Goal: Transaction & Acquisition: Purchase product/service

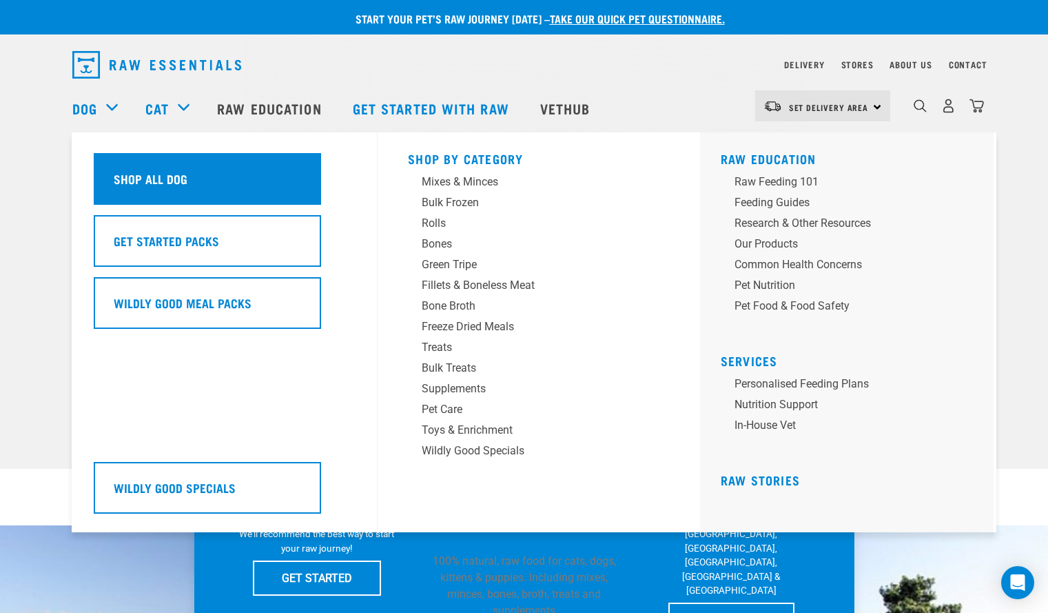
click at [130, 181] on h5 "Shop All Dog" at bounding box center [151, 179] width 74 height 18
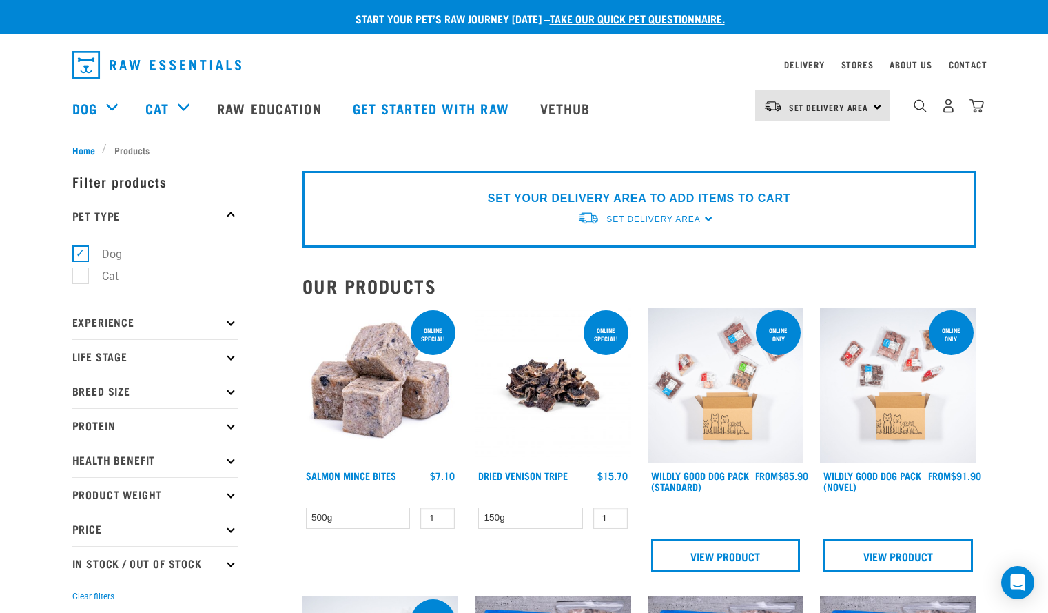
click at [127, 428] on p "Protein" at bounding box center [154, 425] width 165 height 34
click at [110, 465] on label "Beef" at bounding box center [105, 462] width 50 height 17
click at [81, 465] on input "Beef" at bounding box center [76, 460] width 9 height 9
checkbox input "true"
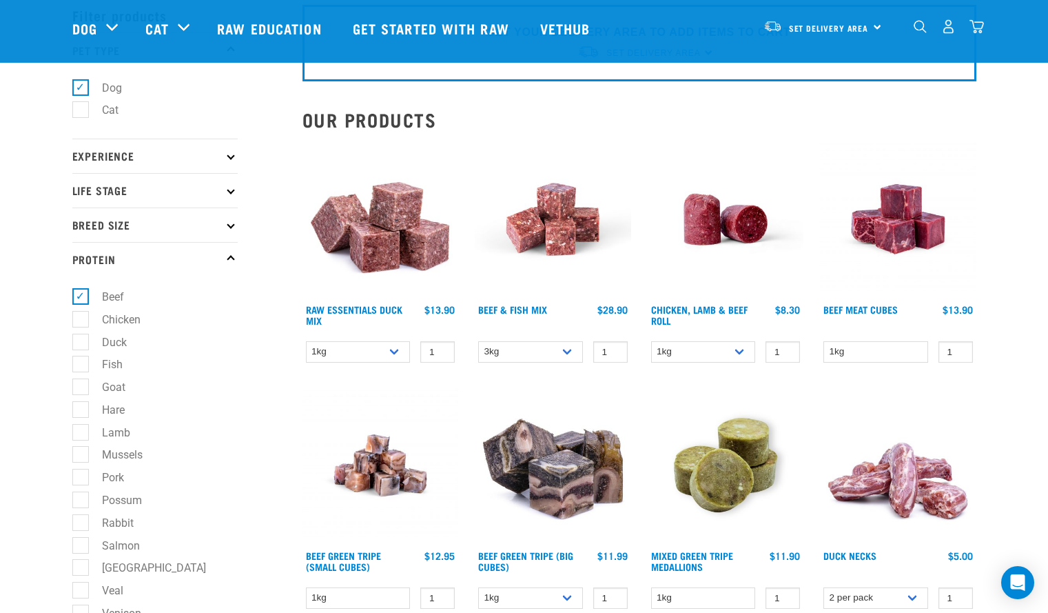
scroll to position [77, 0]
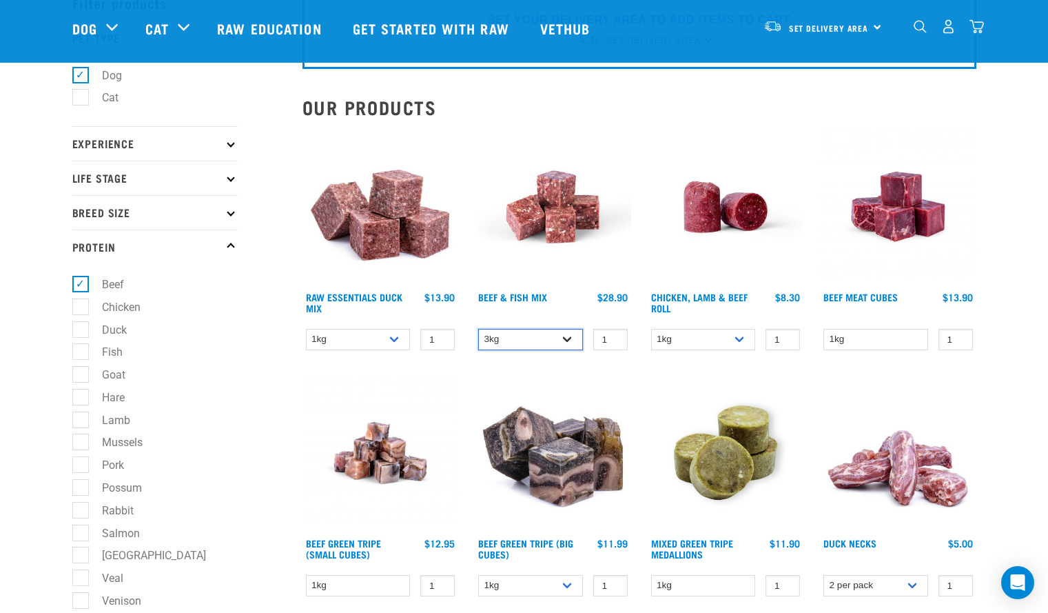
click at [565, 338] on select "3kg Bulk (10kg)" at bounding box center [530, 339] width 105 height 21
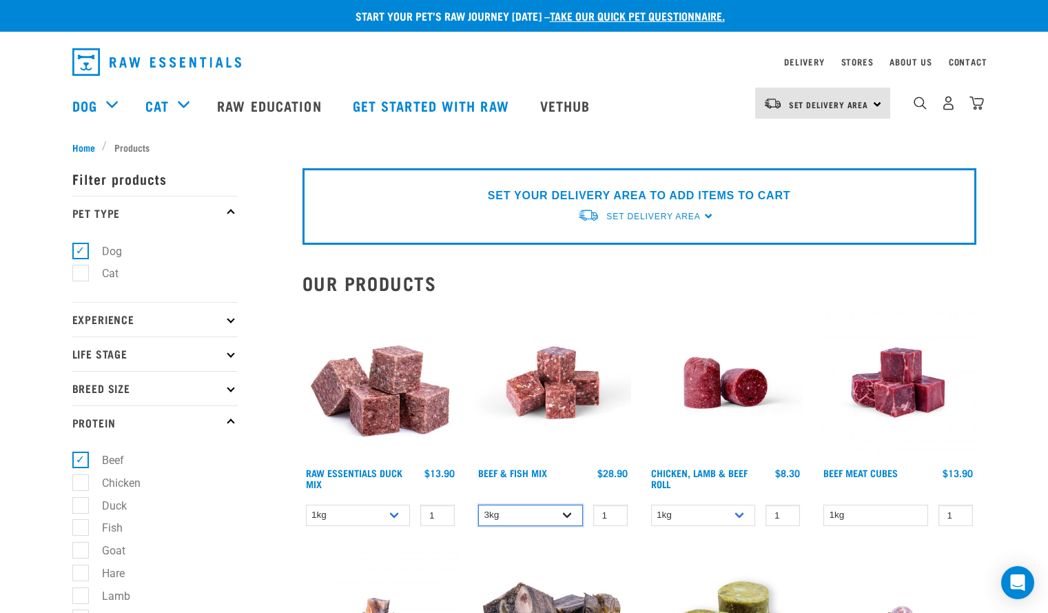
scroll to position [0, 0]
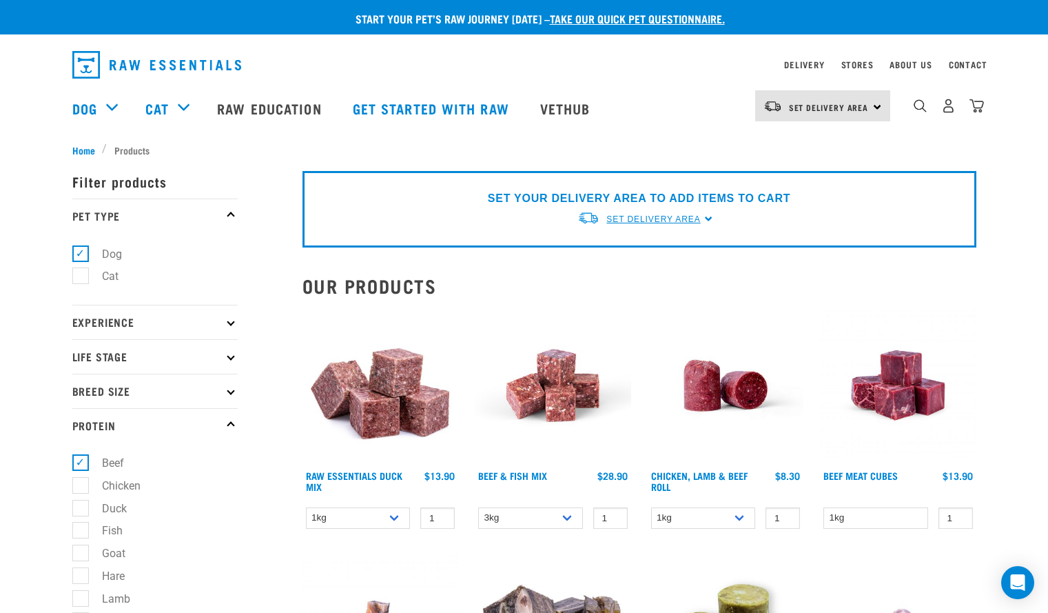
click at [651, 218] on span "Set Delivery Area" at bounding box center [653, 219] width 94 height 10
click at [626, 249] on link "[GEOGRAPHIC_DATA]" at bounding box center [646, 251] width 137 height 23
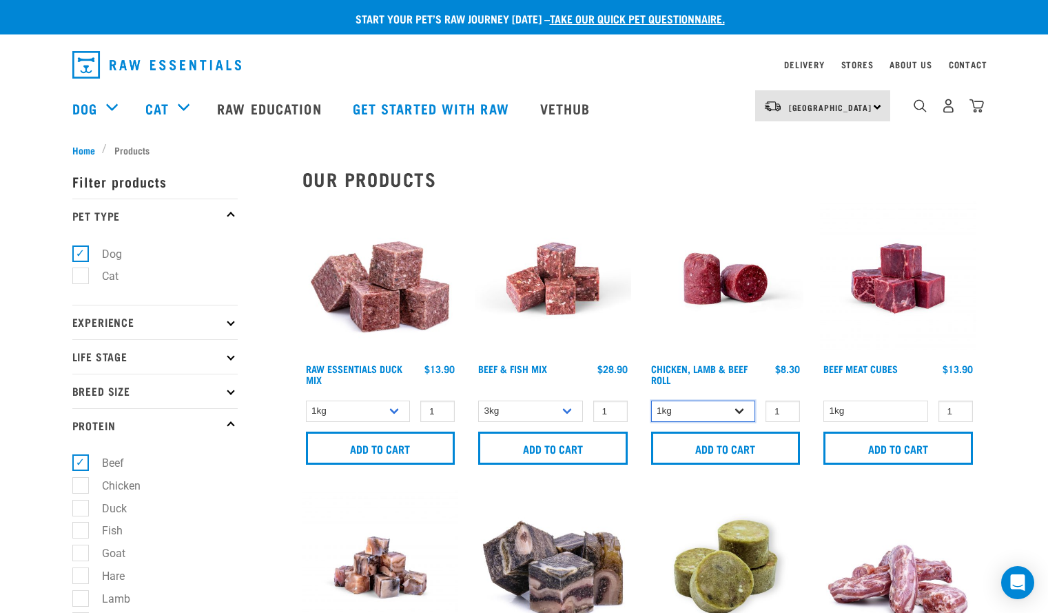
click at [742, 412] on select "1kg Bulk (10kg)" at bounding box center [703, 410] width 105 height 21
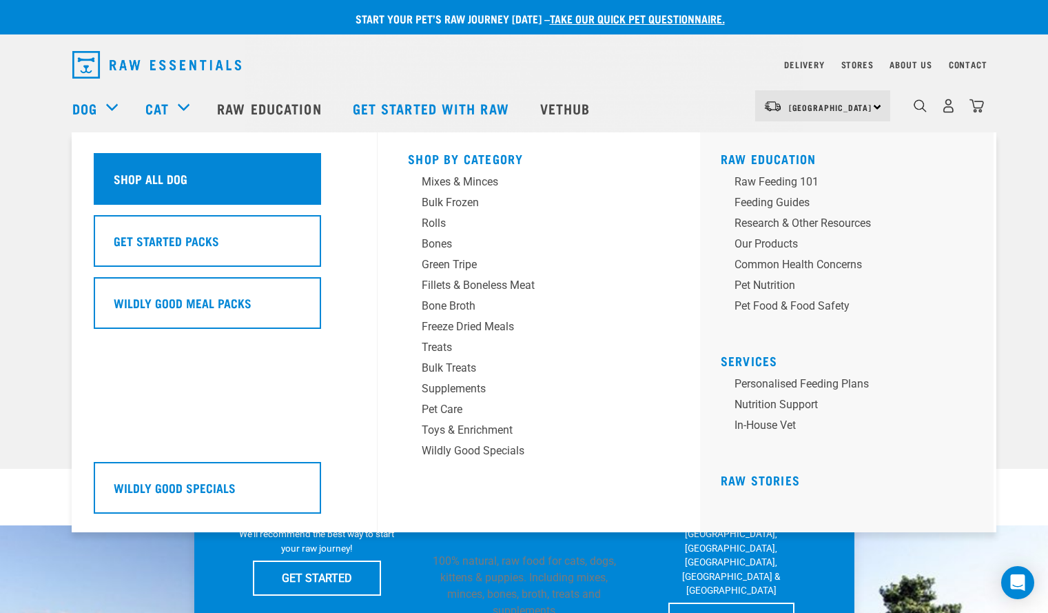
click at [125, 179] on h5 "Shop All Dog" at bounding box center [151, 179] width 74 height 18
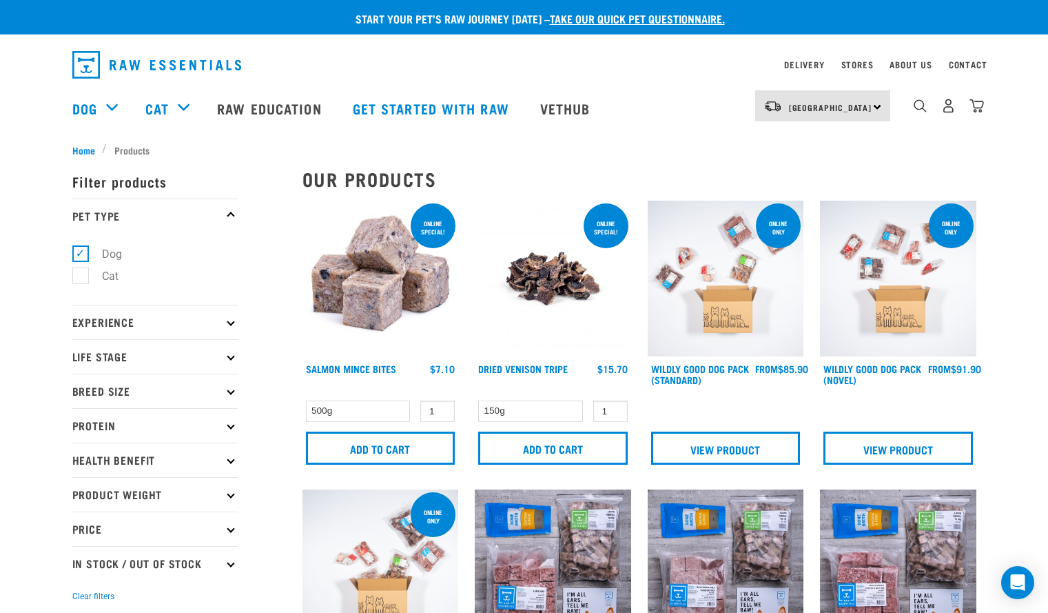
click at [181, 425] on p "Protein" at bounding box center [154, 425] width 165 height 34
click at [130, 461] on li "Beef" at bounding box center [154, 463] width 165 height 14
click at [80, 460] on label "Beef" at bounding box center [105, 462] width 50 height 17
click at [80, 460] on input "Beef" at bounding box center [76, 460] width 9 height 9
checkbox input "true"
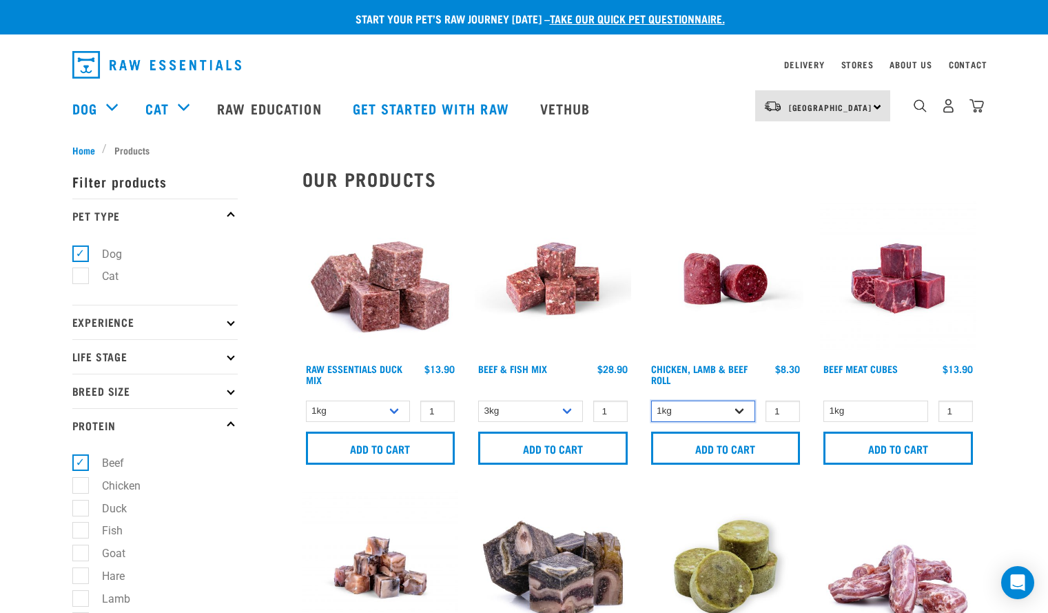
click at [739, 409] on select "1kg Bulk (10kg)" at bounding box center [703, 410] width 105 height 21
click at [567, 411] on select "3kg Bulk (10kg)" at bounding box center [530, 410] width 105 height 21
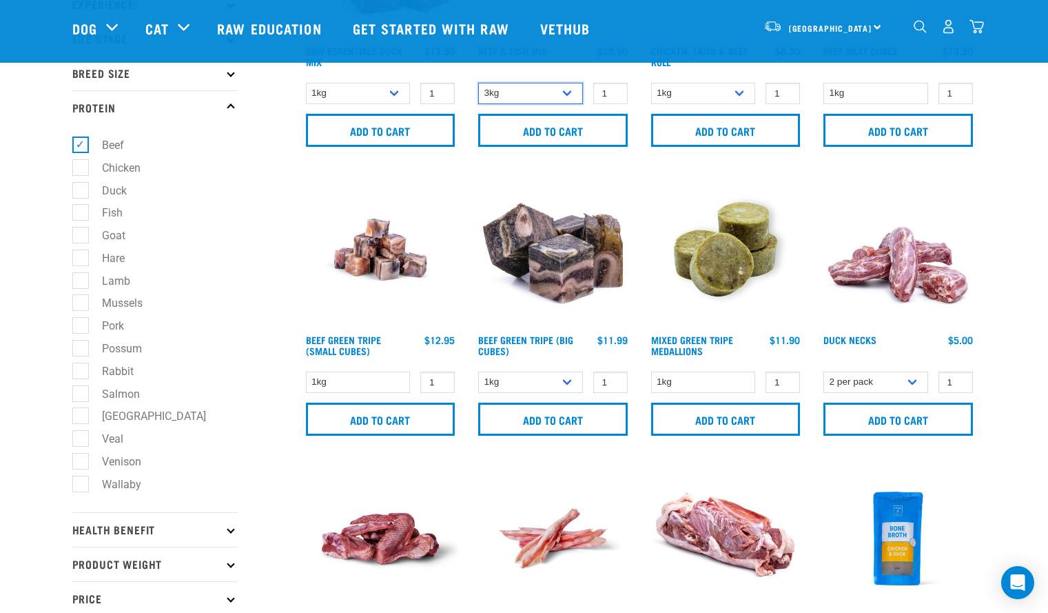
scroll to position [218, 0]
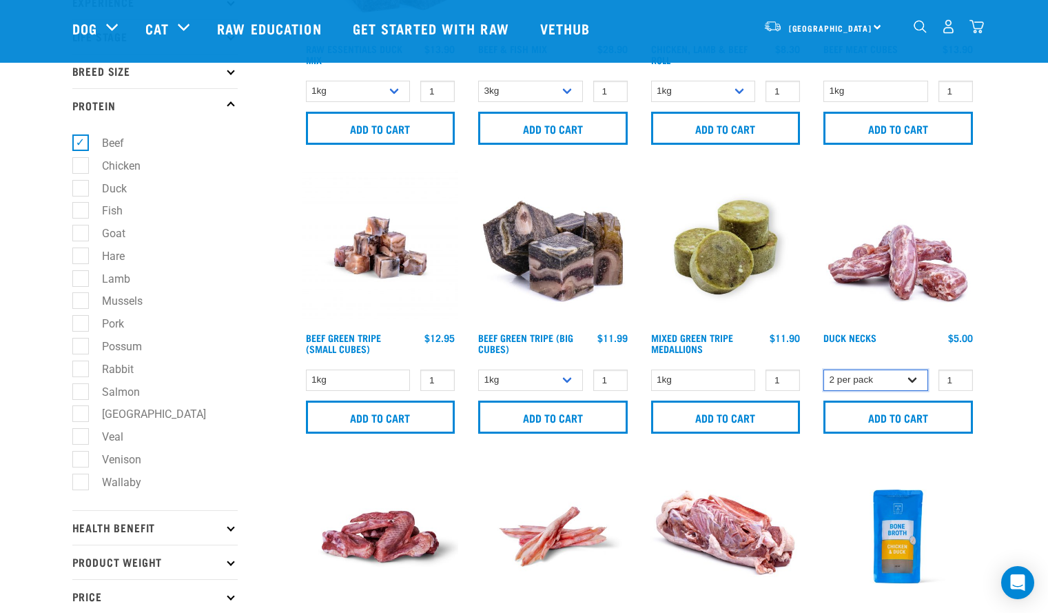
click at [912, 383] on select "2 per pack 6 per pack" at bounding box center [876, 379] width 105 height 21
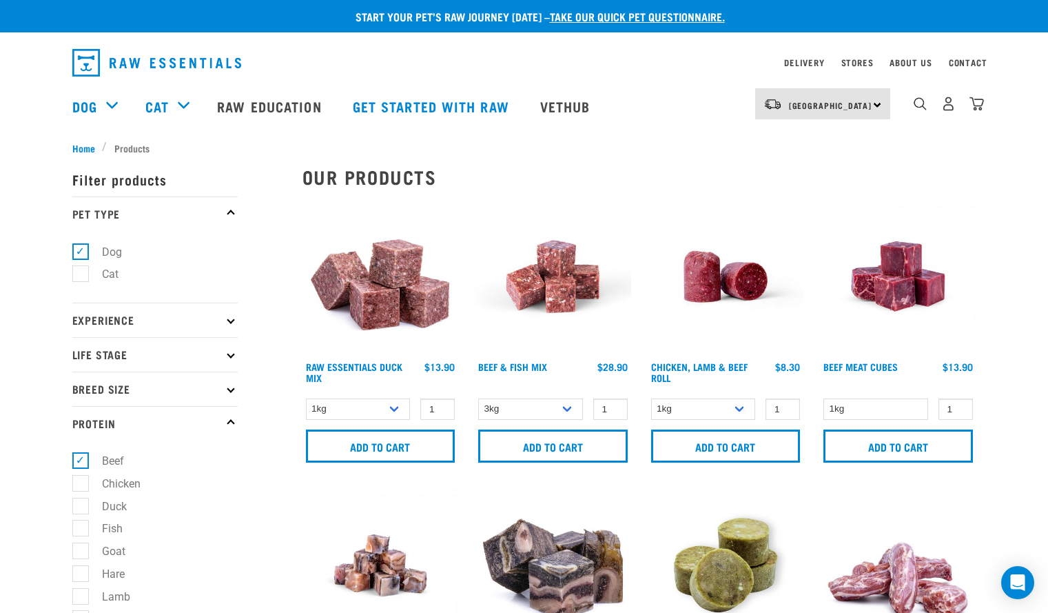
scroll to position [0, 0]
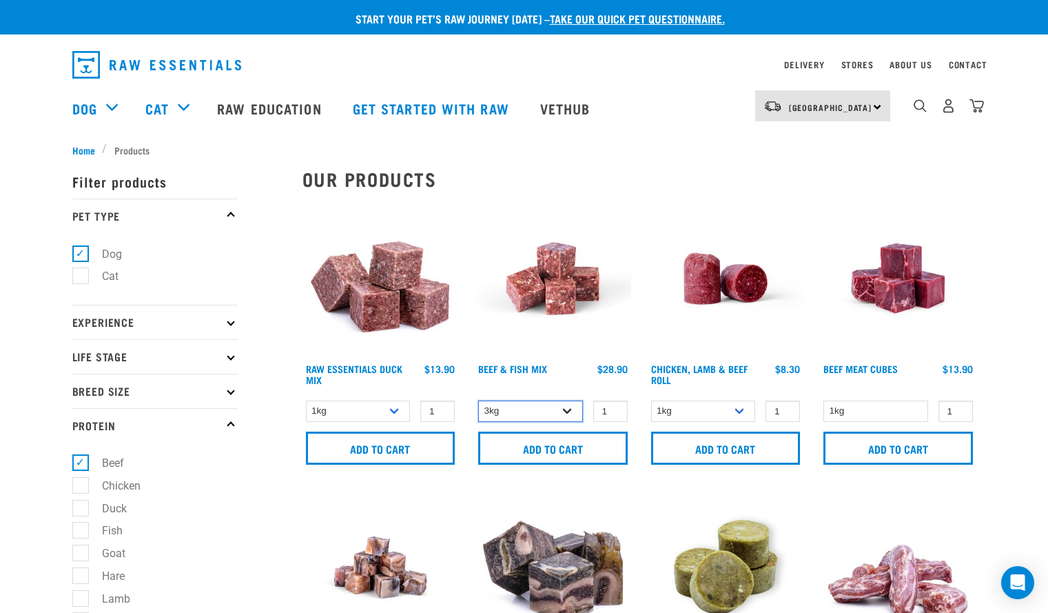
click at [563, 414] on select "3kg Bulk (10kg)" at bounding box center [530, 410] width 105 height 21
select select "435759"
click at [478, 400] on select "3kg Bulk (10kg)" at bounding box center [530, 410] width 105 height 21
